Goal: Information Seeking & Learning: Learn about a topic

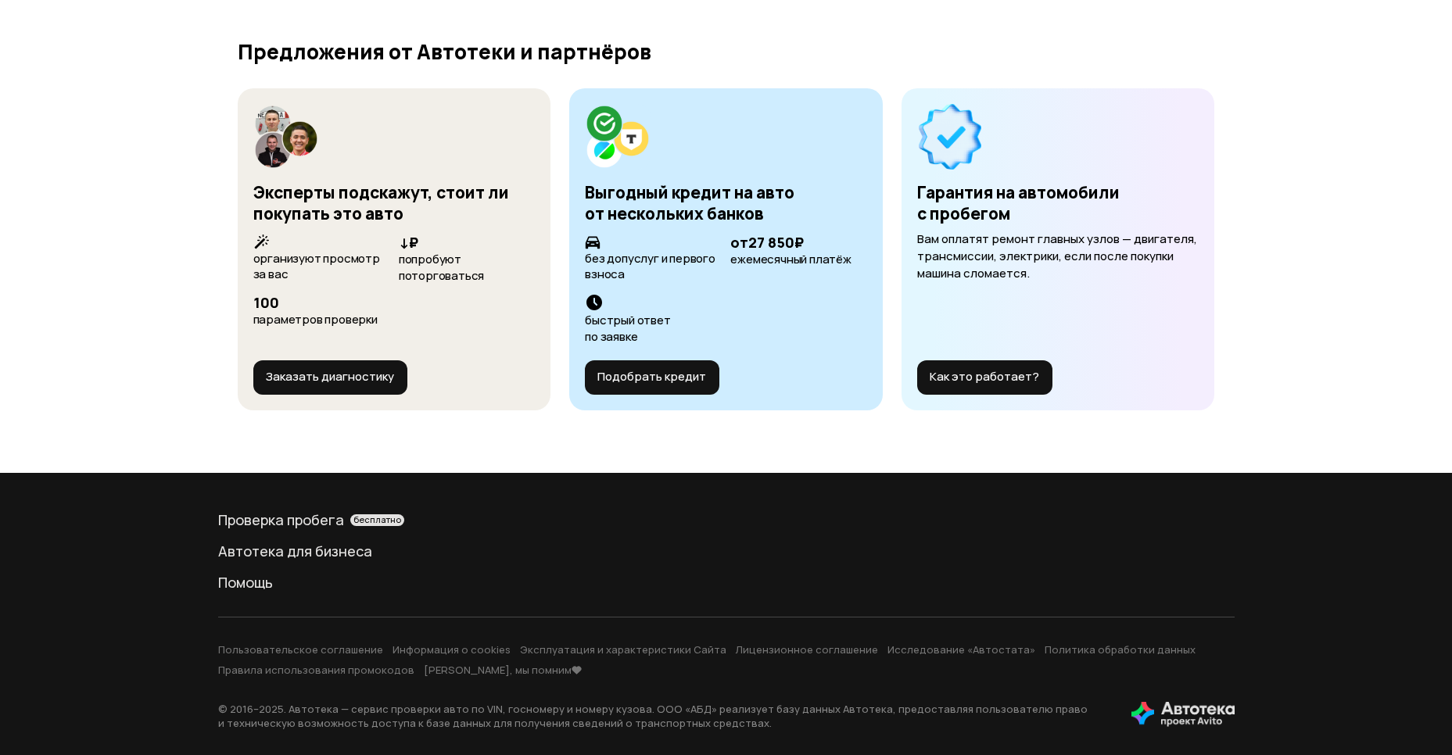
scroll to position [4055, 0]
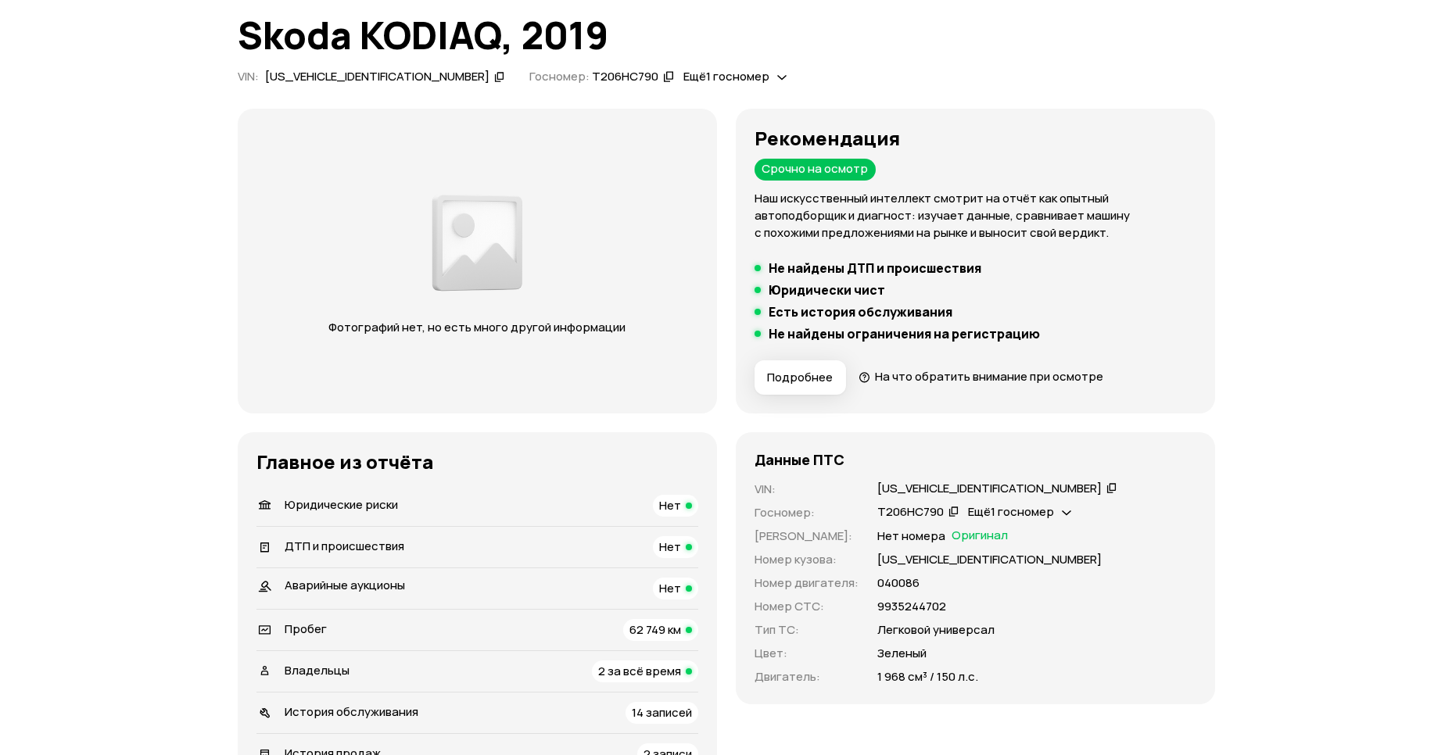
scroll to position [113, 0]
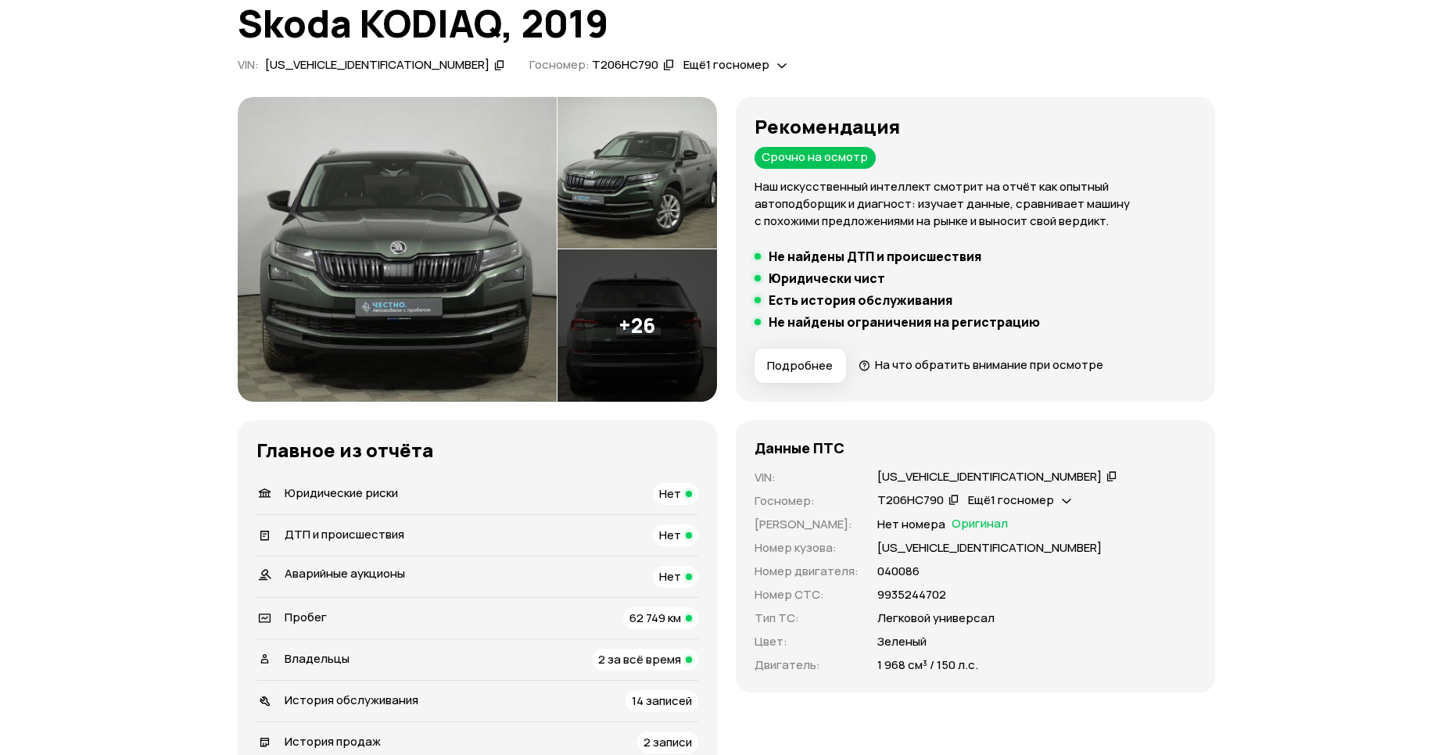
click at [439, 249] on img at bounding box center [397, 249] width 319 height 305
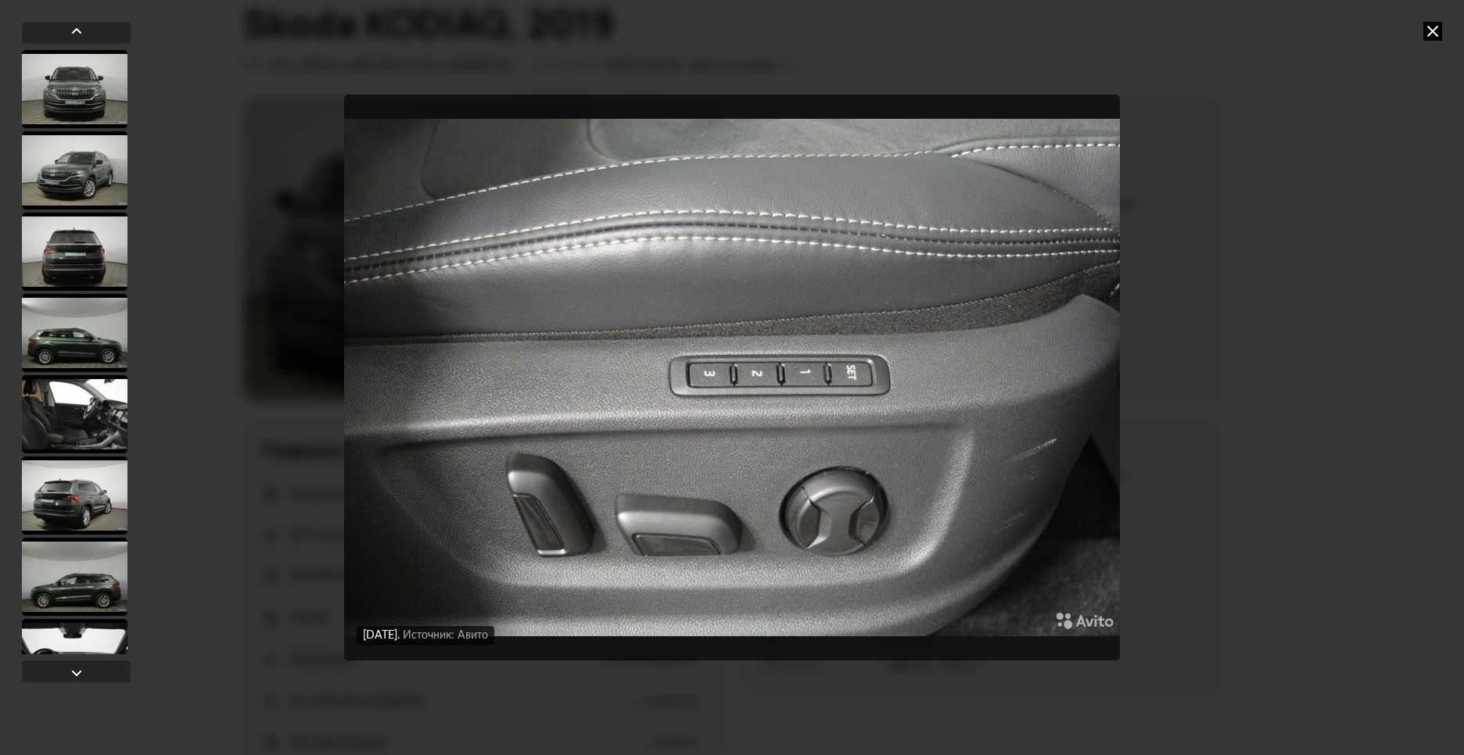
click at [1417, 27] on div "25 марта 2021 года Источник: Авито 25 марта 2021 года Источник: Авито 25 марта …" at bounding box center [732, 377] width 1464 height 755
click at [1421, 28] on div "25 марта 2021 года Источник: Авито 25 марта 2021 года Источник: Авито 25 марта …" at bounding box center [732, 377] width 1464 height 755
click at [1428, 27] on icon at bounding box center [1432, 31] width 19 height 19
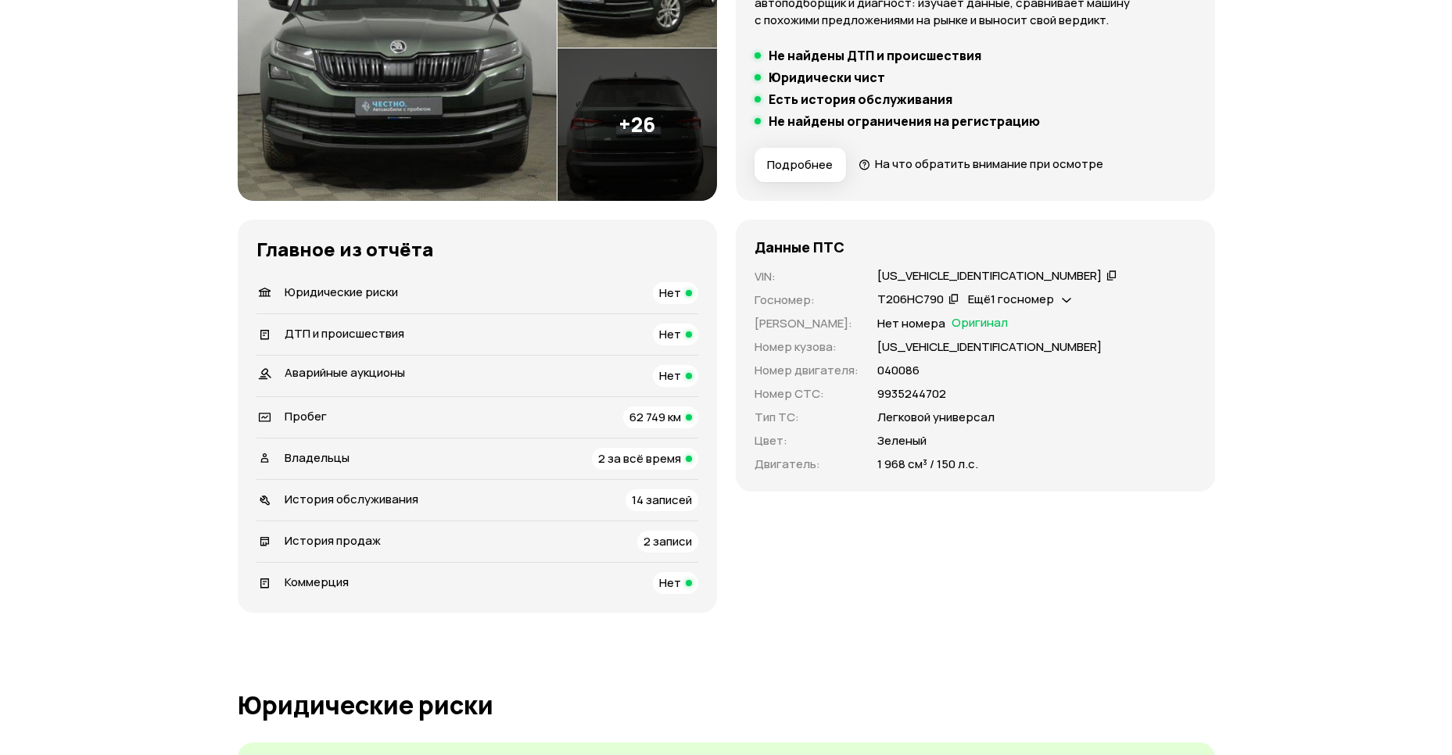
scroll to position [10, 0]
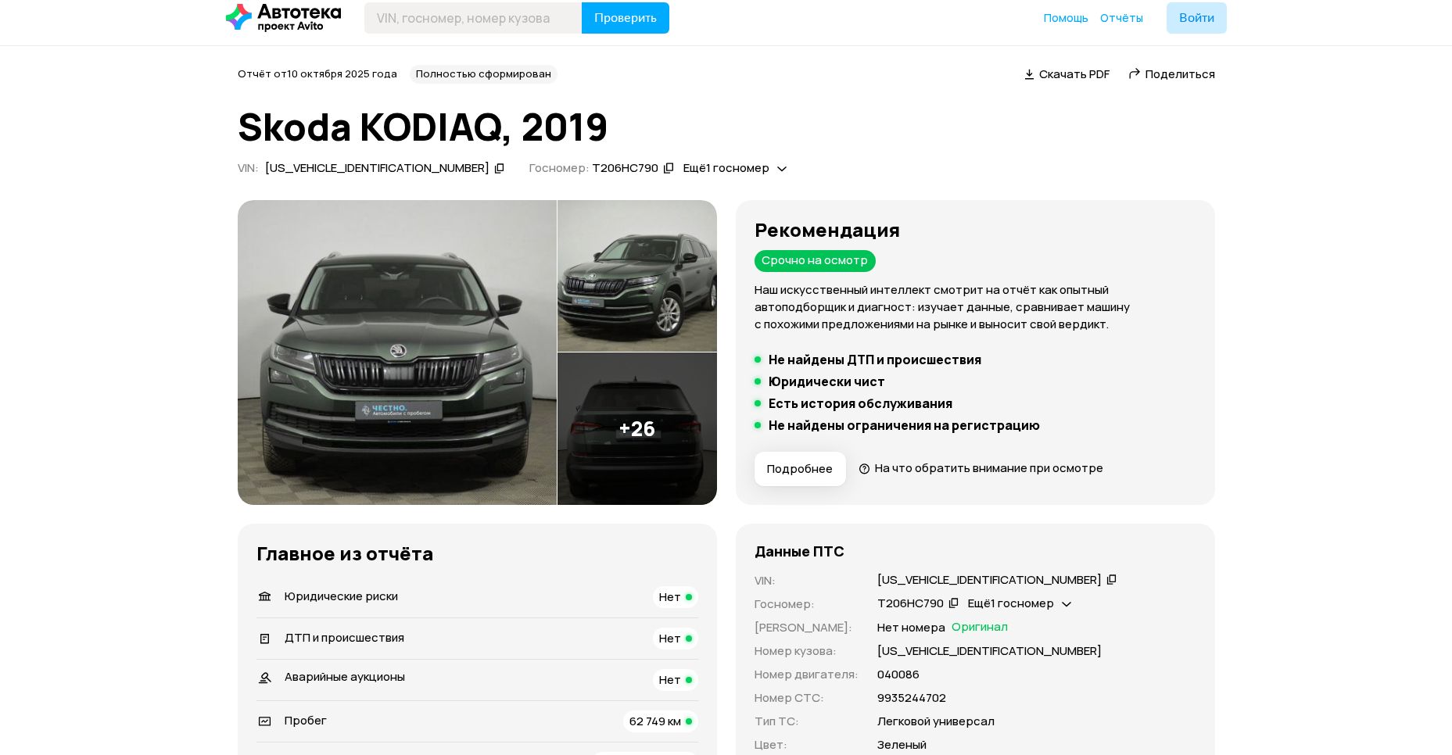
click at [494, 169] on icon at bounding box center [499, 168] width 11 height 16
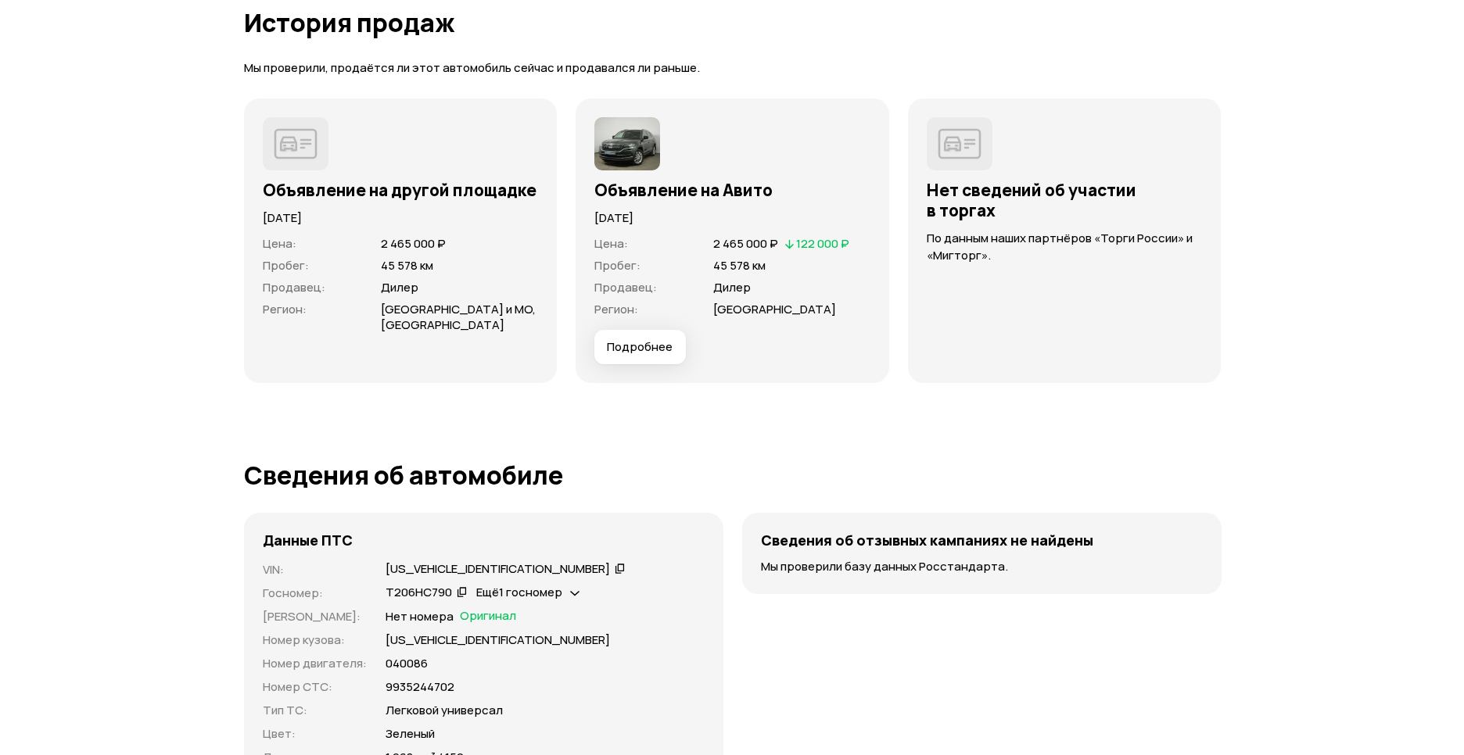
scroll to position [4213, 0]
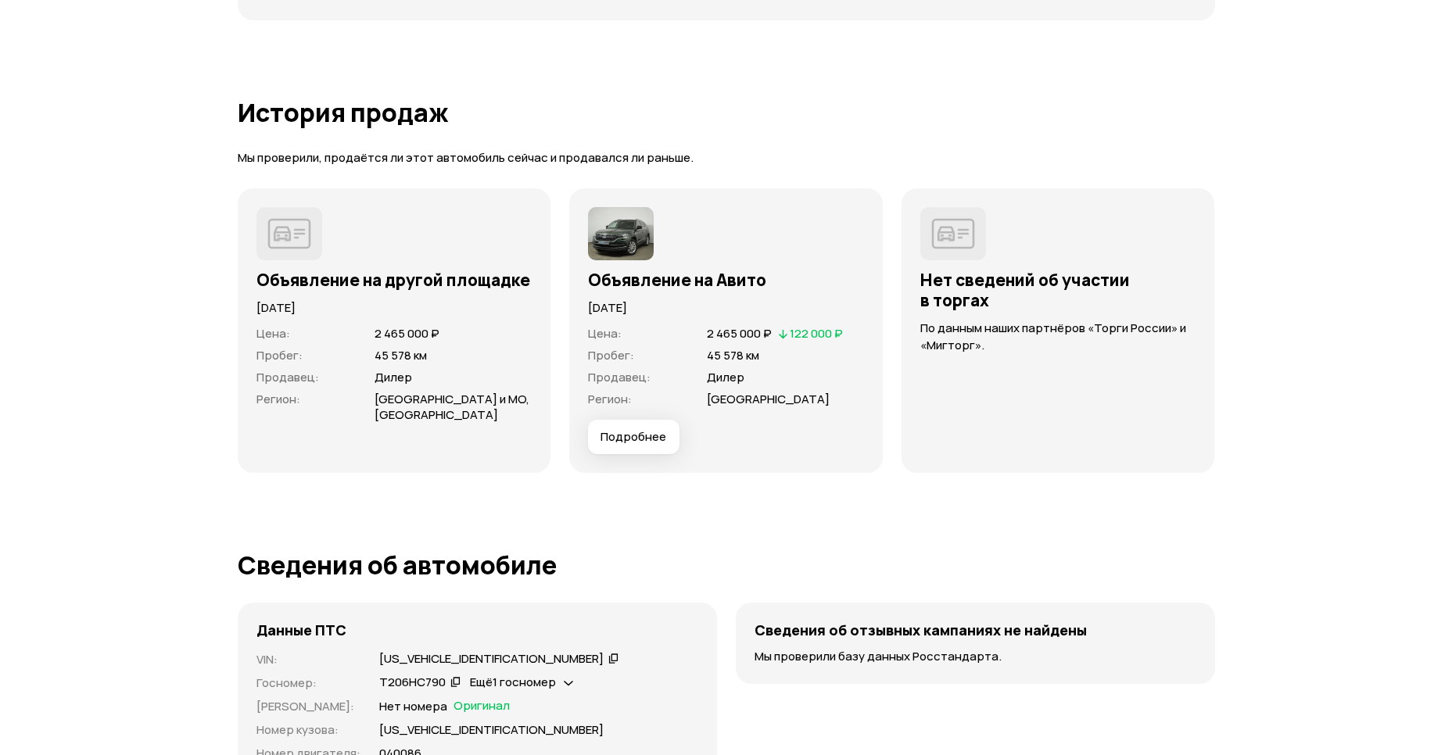
click at [654, 441] on span "Подробнее" at bounding box center [633, 437] width 66 height 16
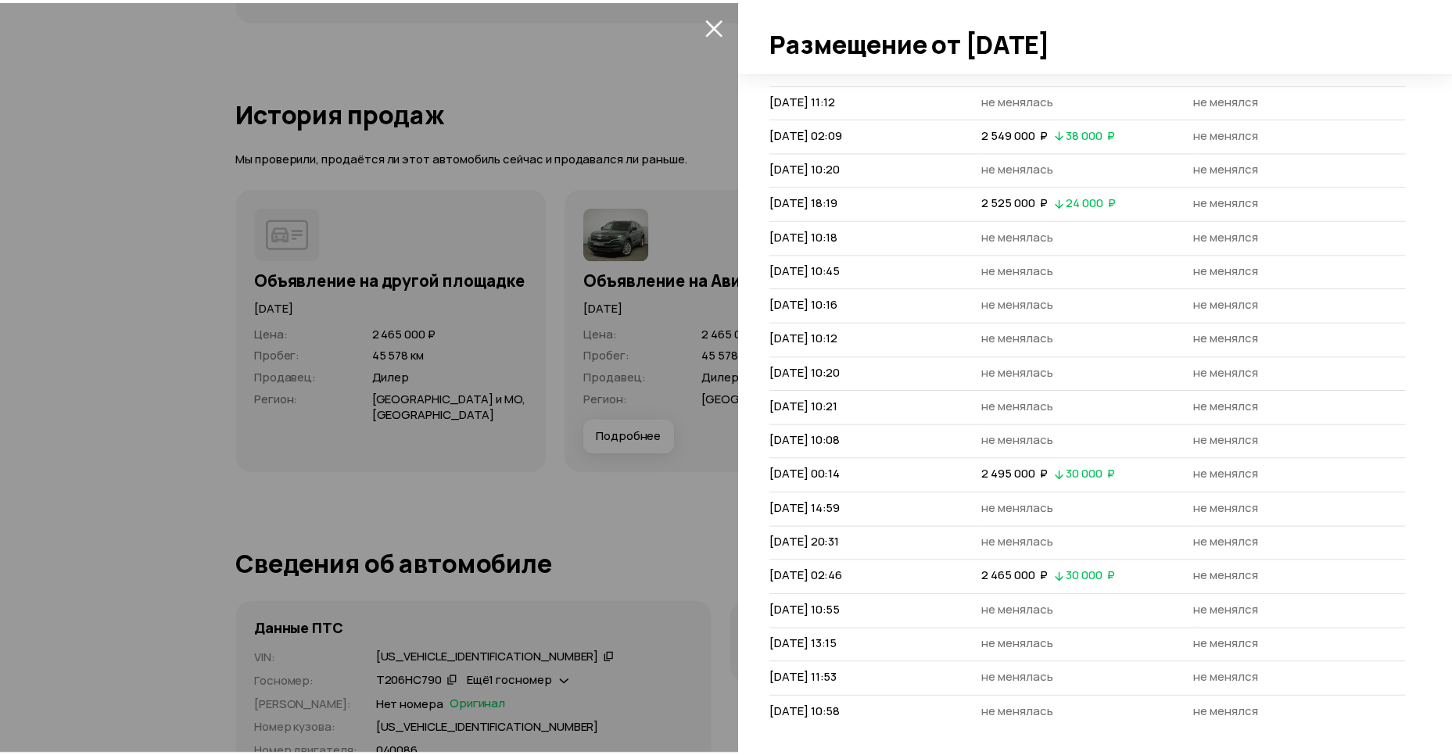
scroll to position [415, 0]
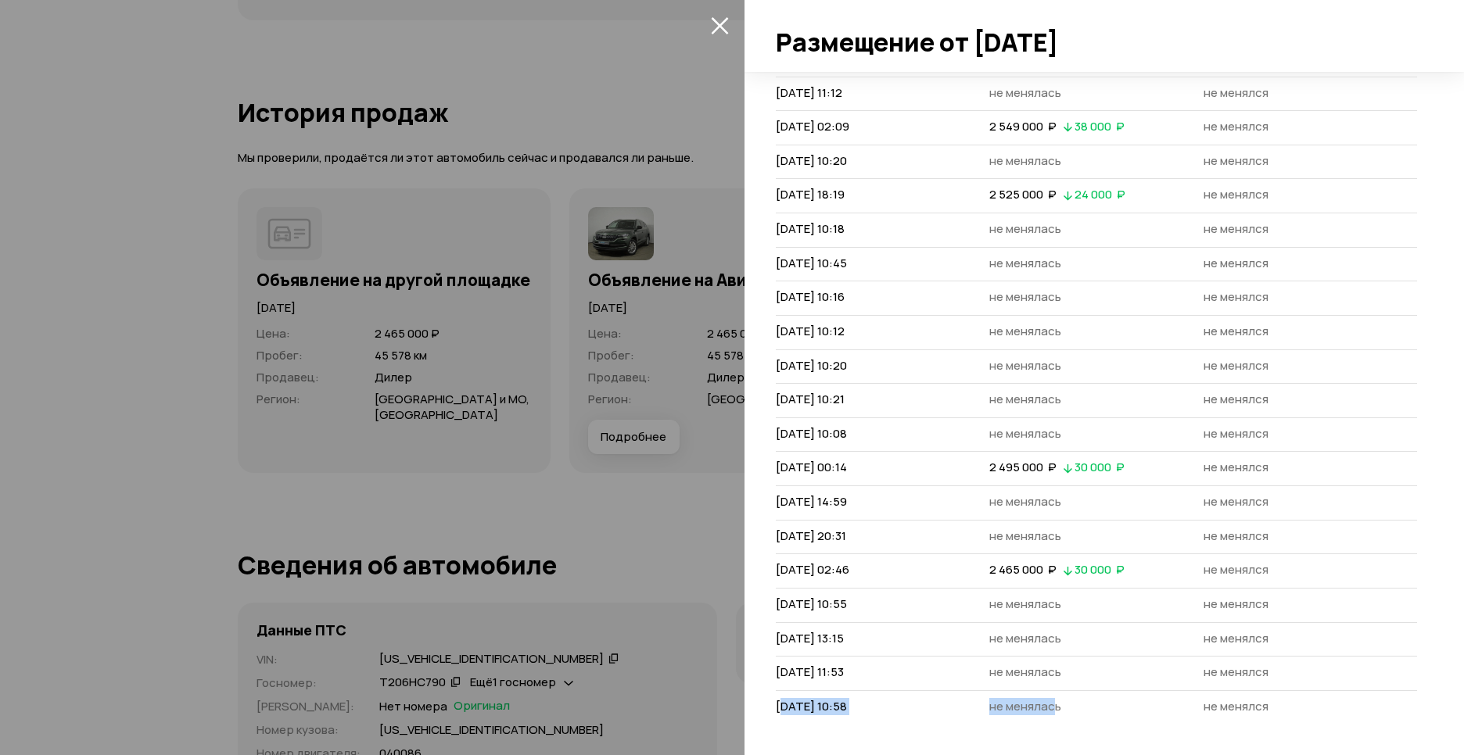
drag, startPoint x: 779, startPoint y: 711, endPoint x: 1054, endPoint y: 709, distance: 274.4
click at [1054, 709] on tr "24 апреля 2021 г. 10:58 не менялась не менялся" at bounding box center [1096, 707] width 641 height 34
click at [722, 20] on icon "закрыть" at bounding box center [720, 25] width 18 height 18
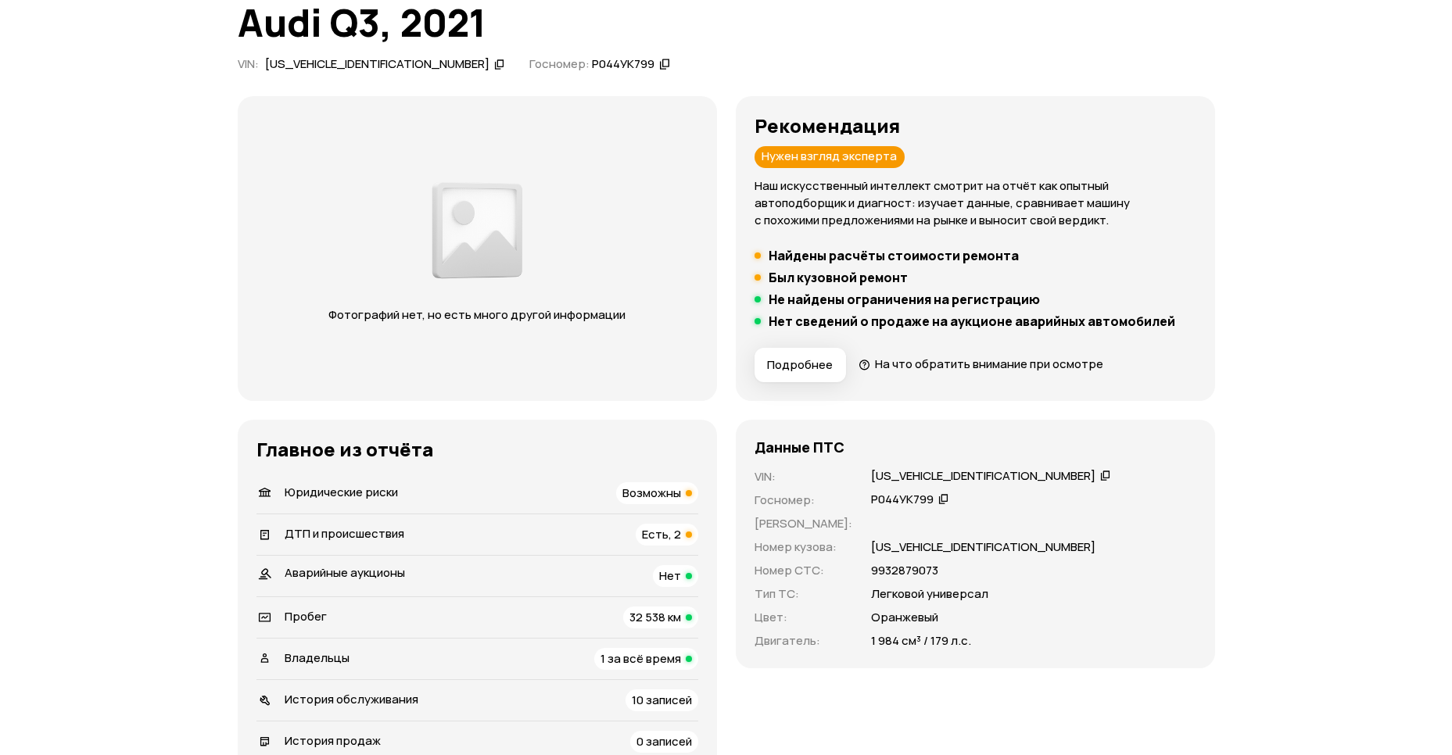
scroll to position [113, 0]
click at [673, 529] on span "Есть, 2" at bounding box center [661, 535] width 39 height 16
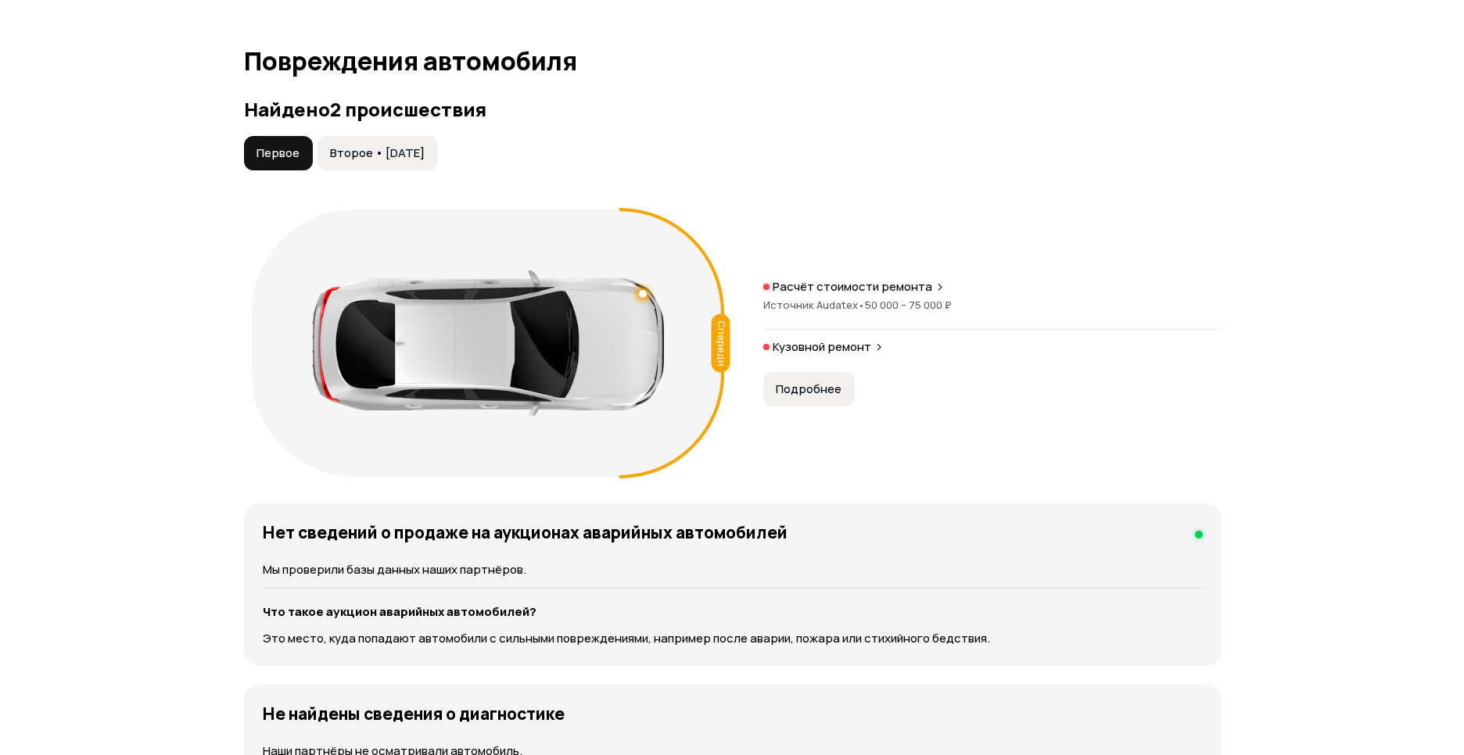
scroll to position [1619, 0]
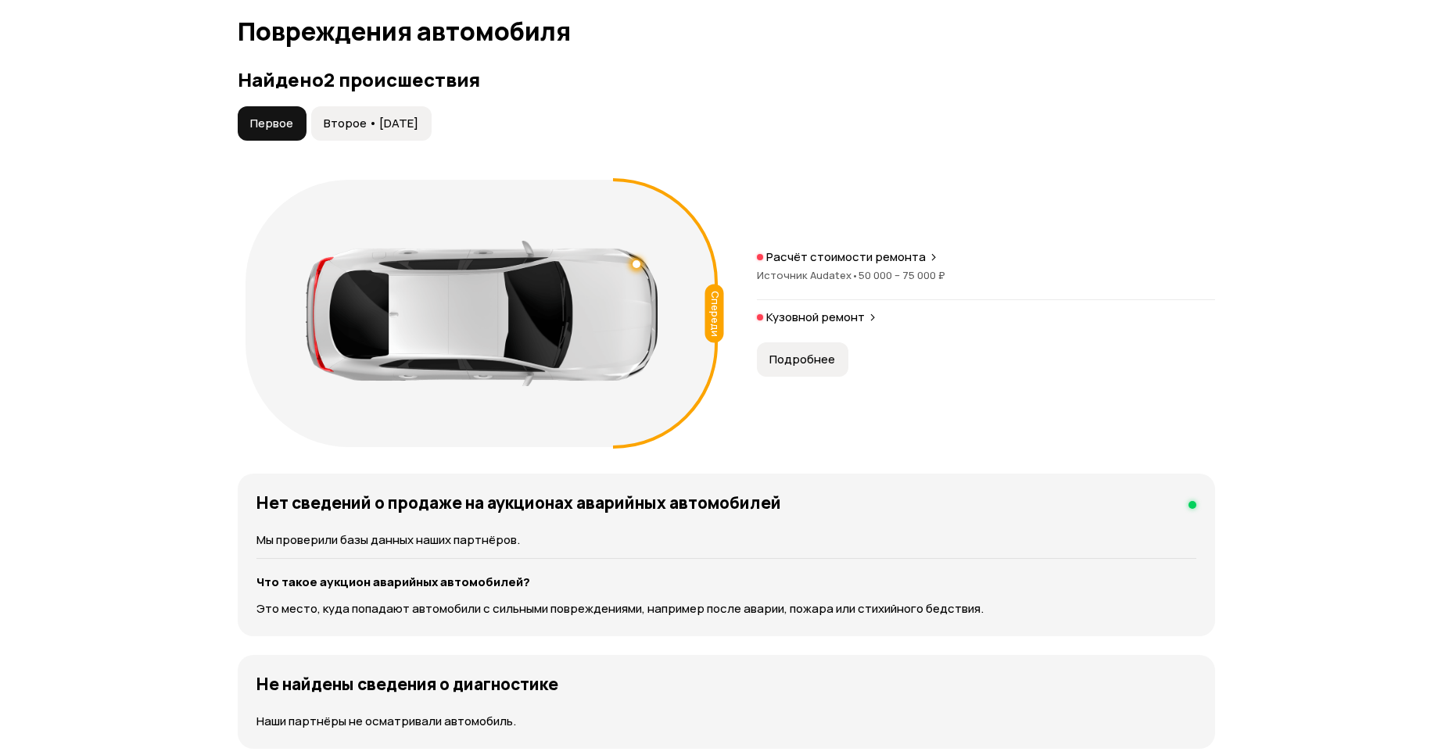
click at [817, 352] on span "Подробнее" at bounding box center [802, 360] width 66 height 16
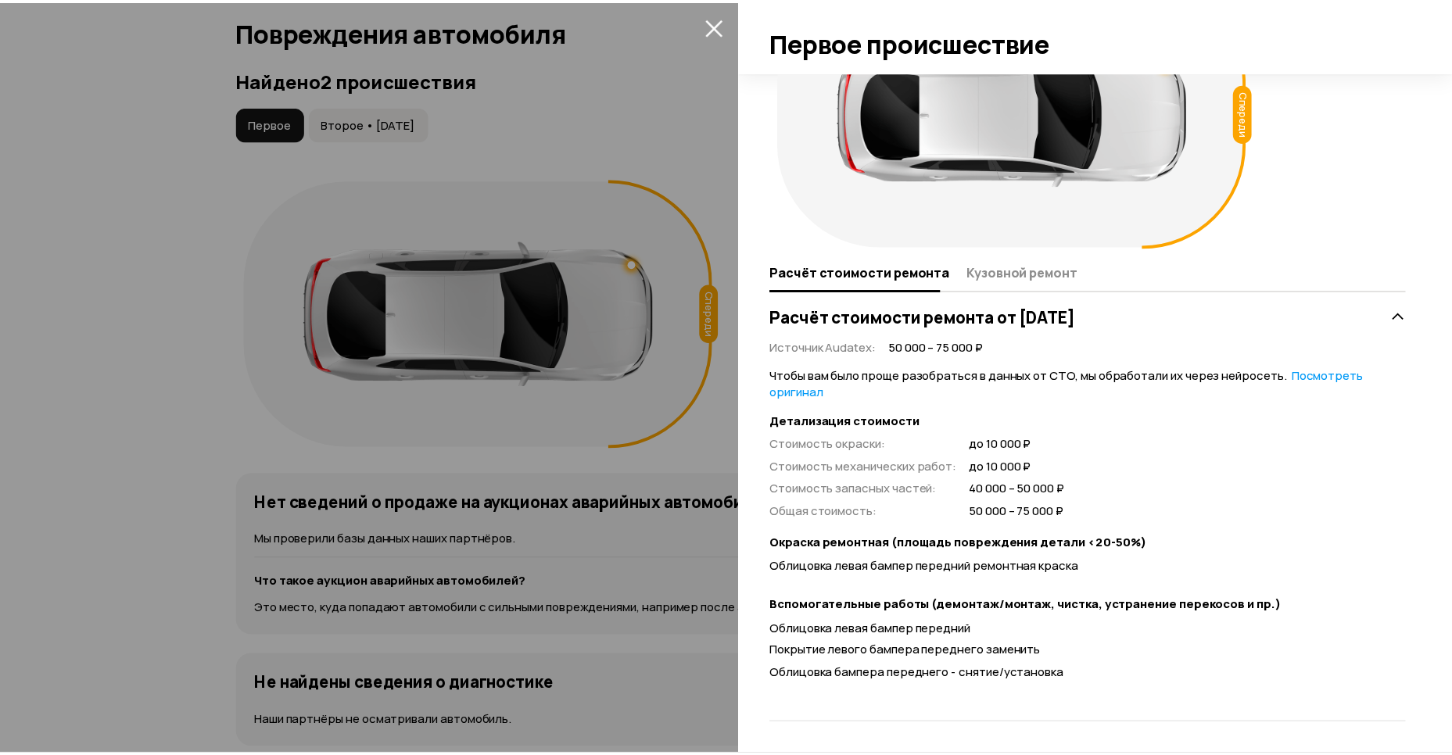
scroll to position [0, 0]
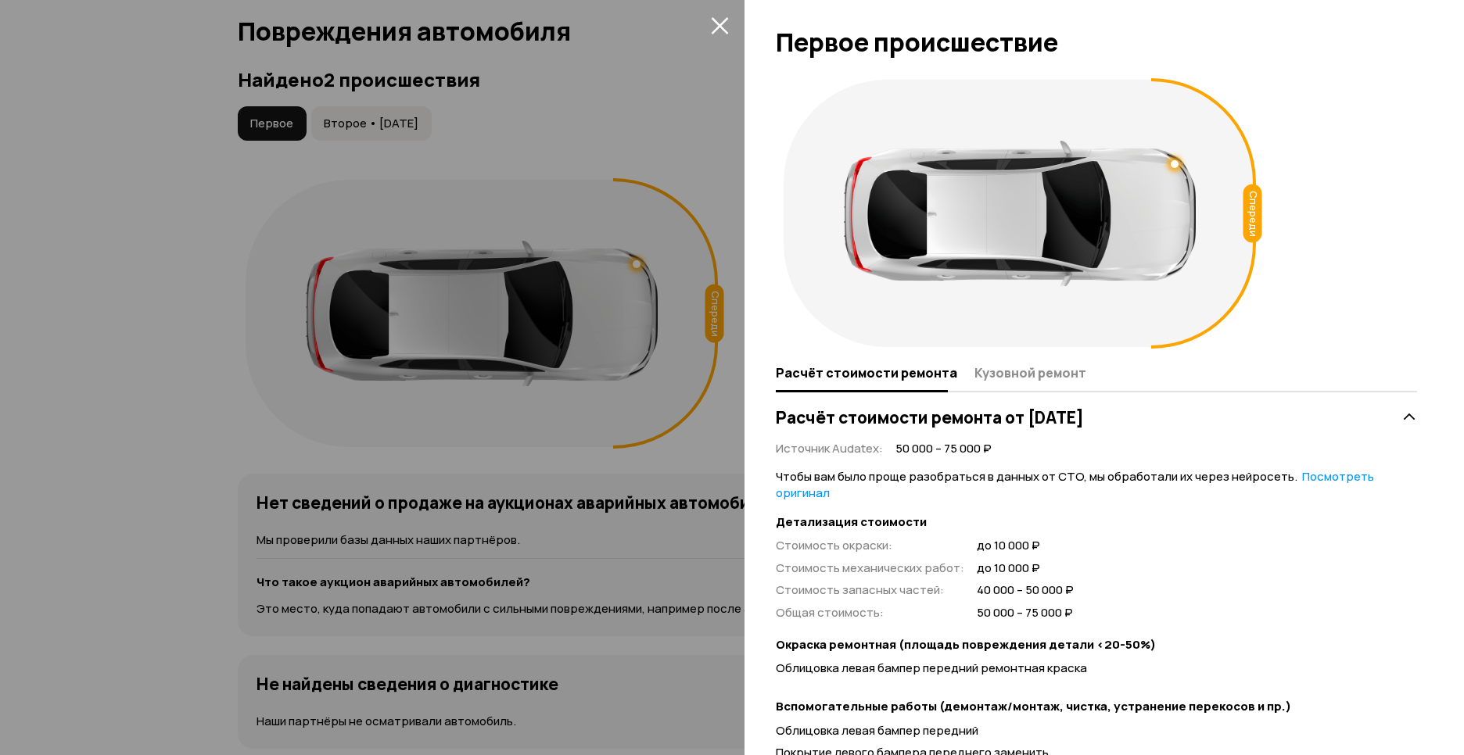
click at [727, 25] on icon "закрыть" at bounding box center [720, 25] width 18 height 18
